Goal: Download file/media

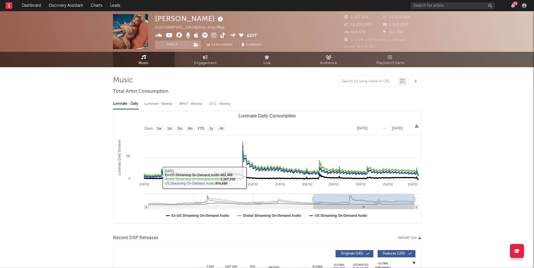
select select "6m"
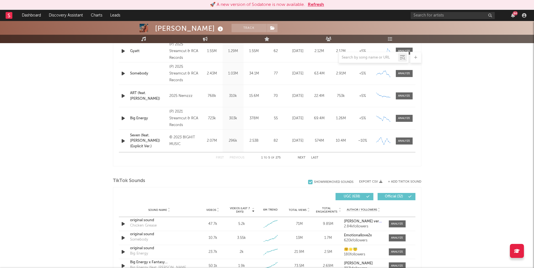
scroll to position [252, 0]
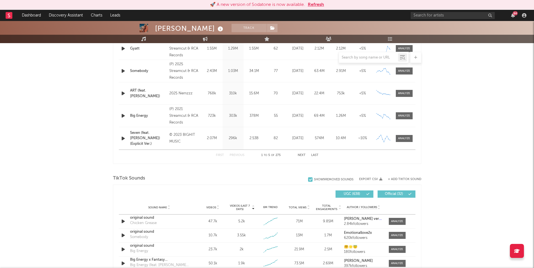
drag, startPoint x: 318, startPoint y: 6, endPoint x: 315, endPoint y: 6, distance: 2.9
click at [318, 6] on button "Refresh" at bounding box center [316, 4] width 16 height 7
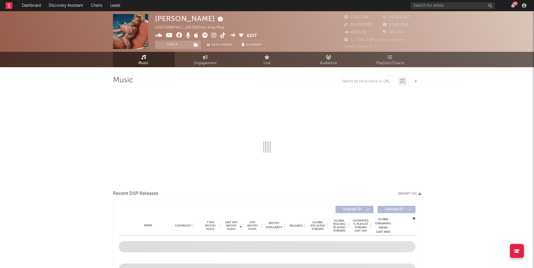
select select "6m"
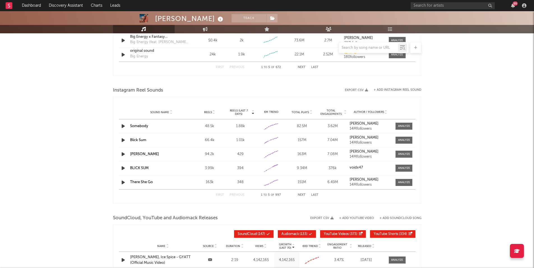
scroll to position [393, 0]
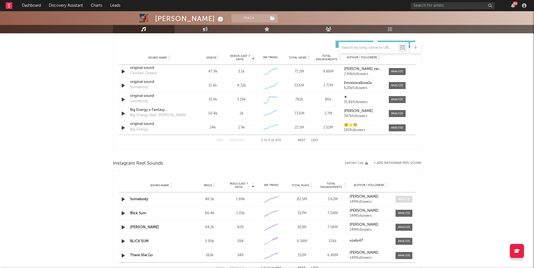
click at [412, 200] on span at bounding box center [404, 199] width 17 height 7
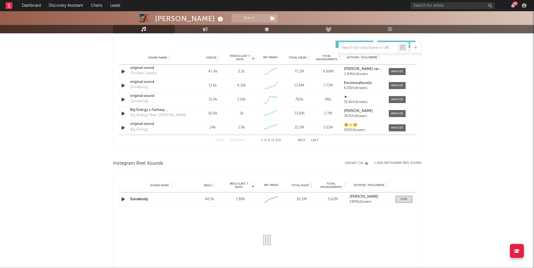
select select "1w"
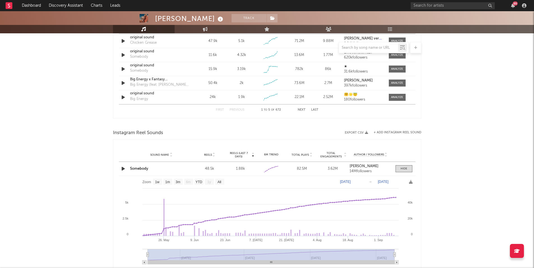
scroll to position [477, 0]
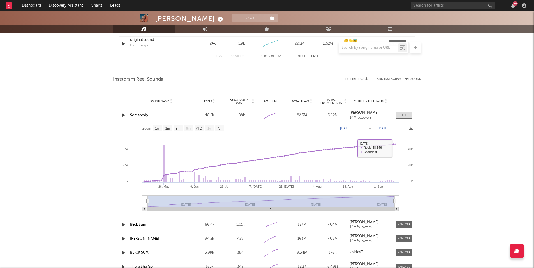
drag, startPoint x: 402, startPoint y: 115, endPoint x: 24, endPoint y: 137, distance: 378.6
click at [401, 115] on div at bounding box center [404, 115] width 7 height 4
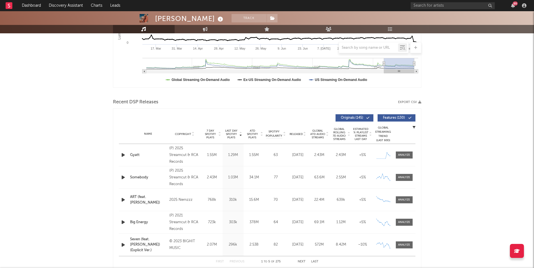
scroll to position [140, 0]
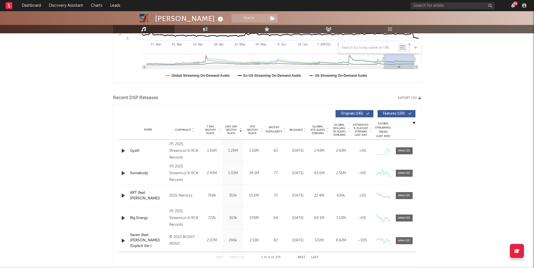
click at [406, 98] on button "Export CSV" at bounding box center [409, 97] width 23 height 3
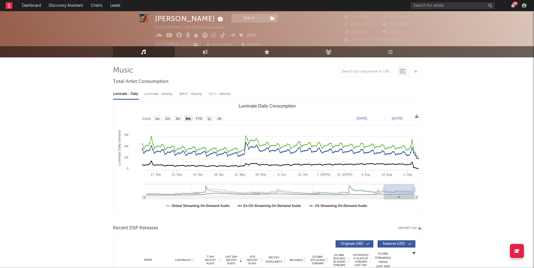
scroll to position [0, 0]
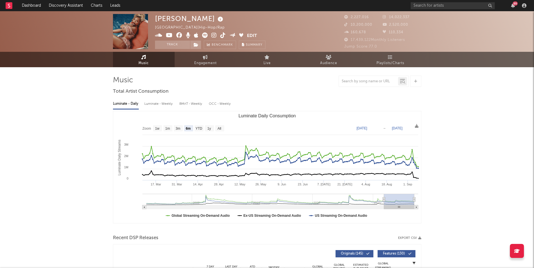
click at [162, 103] on div "Luminate - Weekly" at bounding box center [158, 104] width 29 height 10
select select "6m"
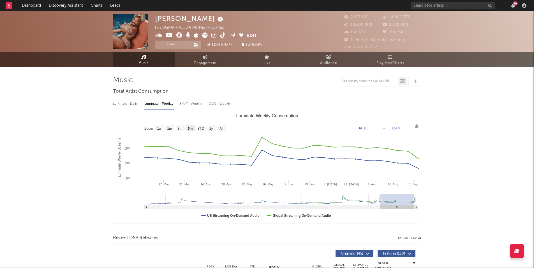
click at [189, 105] on div "BMAT - Weekly" at bounding box center [191, 104] width 24 height 10
select select "6m"
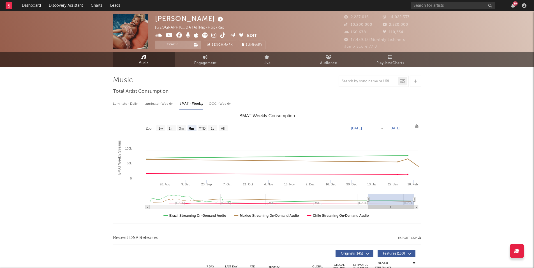
click at [215, 105] on div "OCC - Weekly" at bounding box center [220, 104] width 22 height 10
select select "6m"
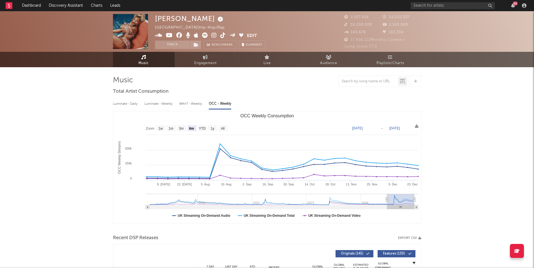
click at [125, 105] on div "Luminate - Daily" at bounding box center [126, 104] width 26 height 10
select select "6m"
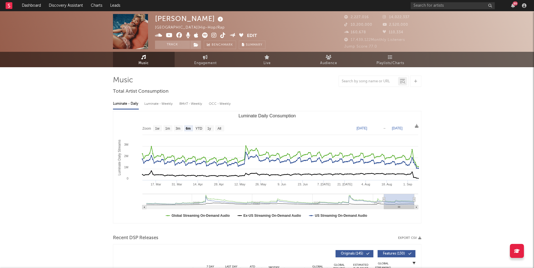
click at [160, 104] on div "Luminate - Weekly" at bounding box center [158, 104] width 29 height 10
select select "6m"
